Goal: Download file/media

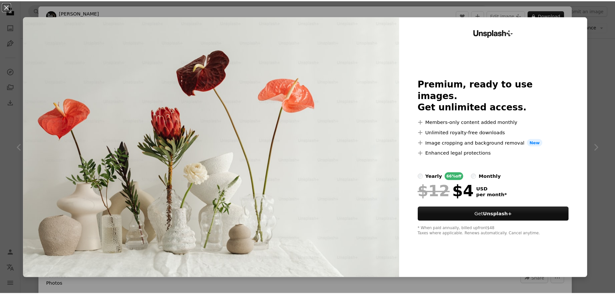
scroll to position [1280, 0]
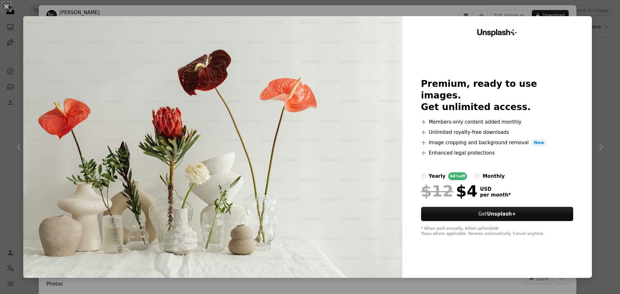
click at [599, 106] on div "An X shape Unsplash+ Premium, ready to use images. Get unlimited access. A plus…" at bounding box center [310, 147] width 620 height 294
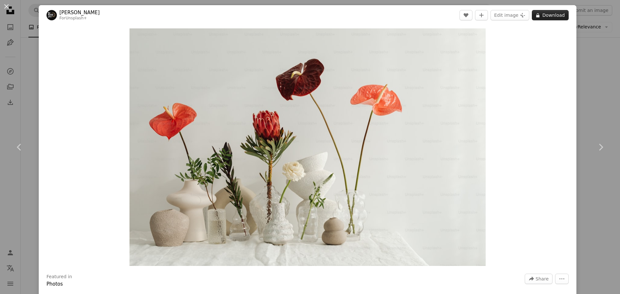
click at [546, 16] on button "A lock Download" at bounding box center [550, 15] width 37 height 10
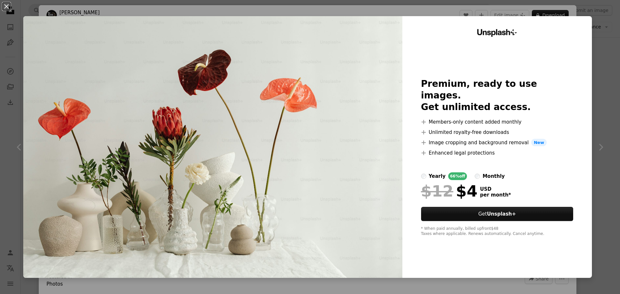
click at [597, 155] on div "An X shape Unsplash+ Premium, ready to use images. Get unlimited access. A plus…" at bounding box center [310, 147] width 620 height 294
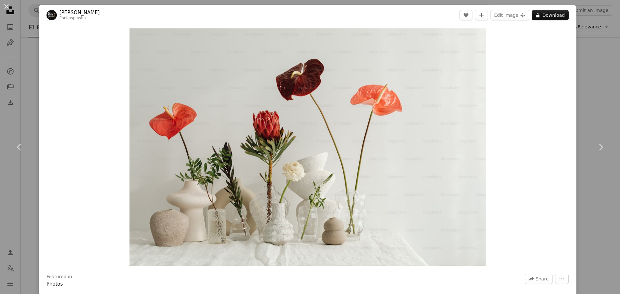
click at [585, 48] on div "An X shape Chevron left Chevron right [PERSON_NAME] For Unsplash+ A heart A plu…" at bounding box center [310, 147] width 620 height 294
